Goal: Navigation & Orientation: Find specific page/section

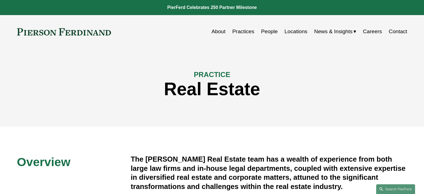
scroll to position [17, 0]
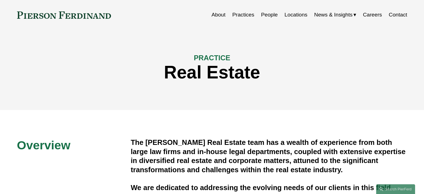
click at [267, 14] on link "People" at bounding box center [269, 14] width 17 height 11
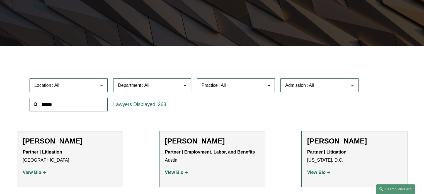
scroll to position [114, 0]
click at [103, 83] on label "Location" at bounding box center [69, 85] width 78 height 14
click at [0, 0] on link "Los Angeles" at bounding box center [0, 0] width 0 height 0
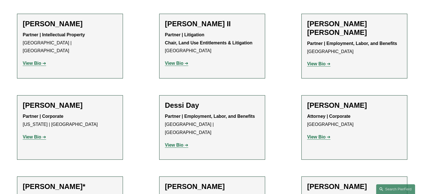
scroll to position [231, 0]
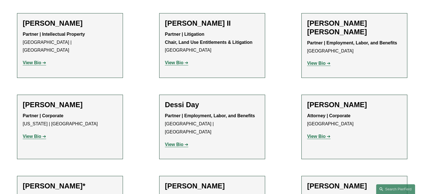
click at [184, 63] on link "View Bio" at bounding box center [176, 62] width 23 height 5
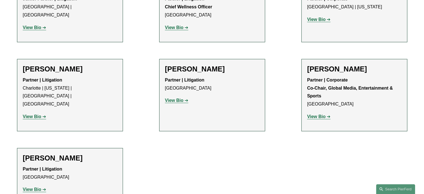
scroll to position [591, 0]
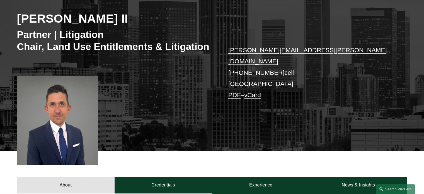
scroll to position [84, 0]
